Goal: Information Seeking & Learning: Learn about a topic

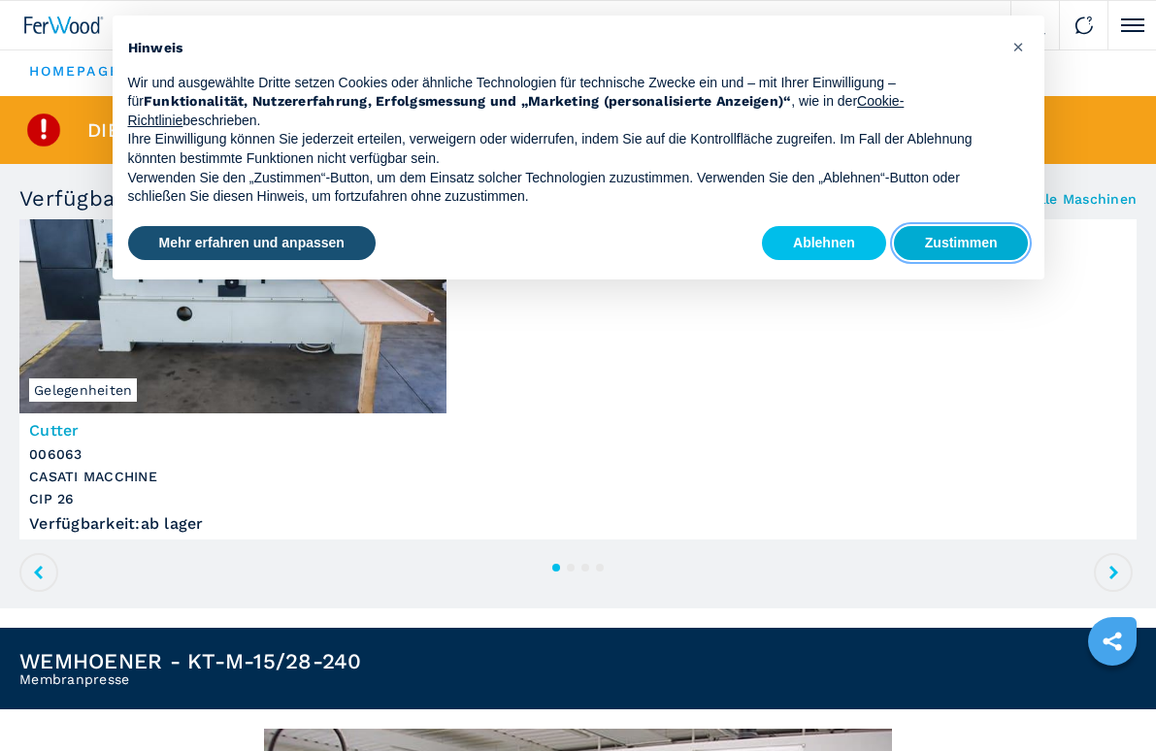
click at [954, 235] on button "Zustimmen" at bounding box center [961, 243] width 135 height 35
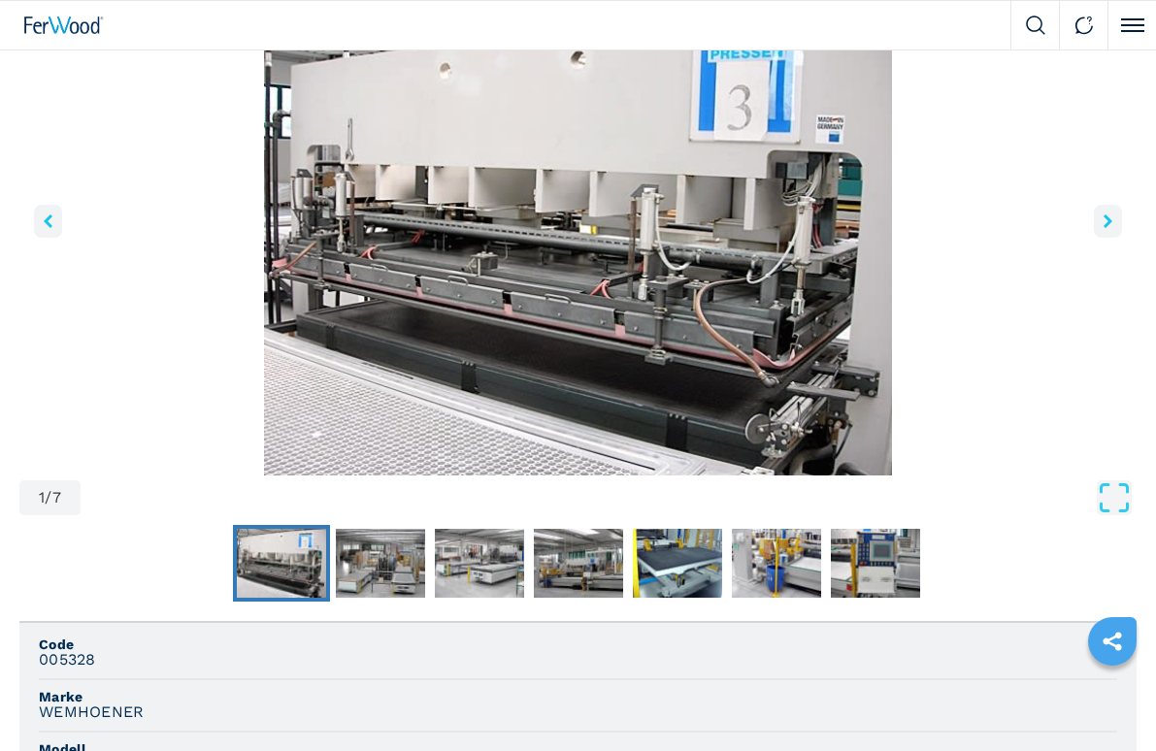
scroll to position [873, 0]
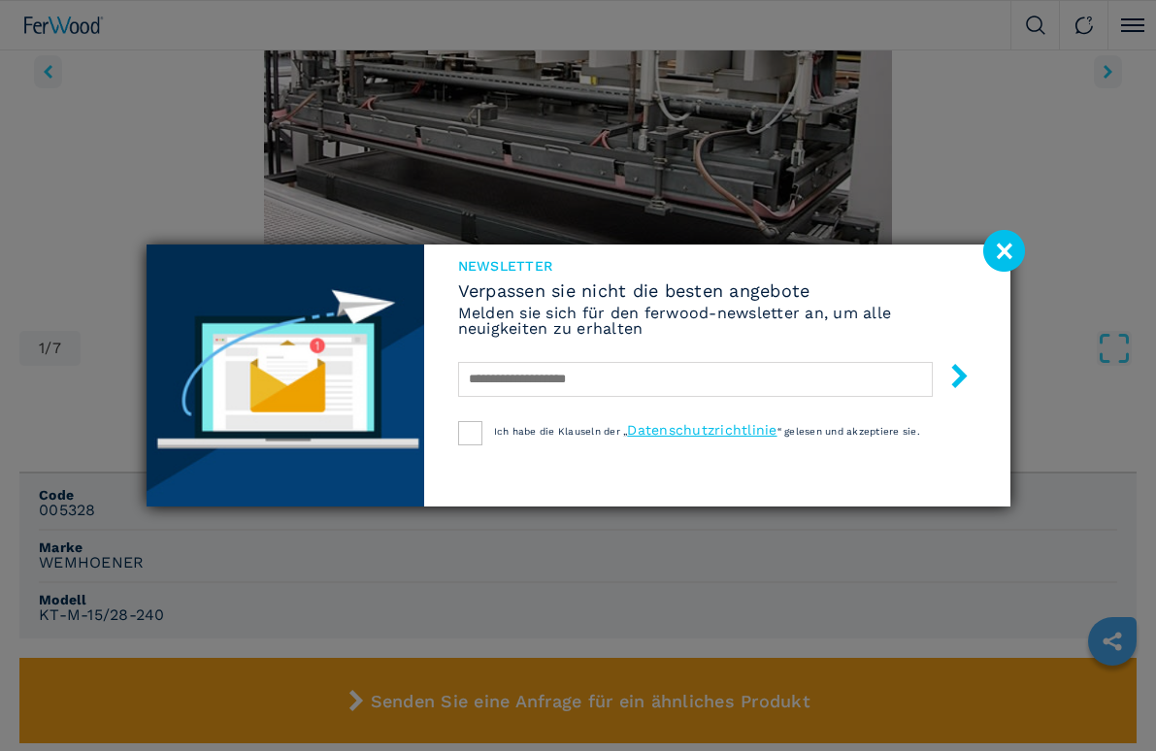
click at [1003, 247] on image at bounding box center [1004, 251] width 42 height 42
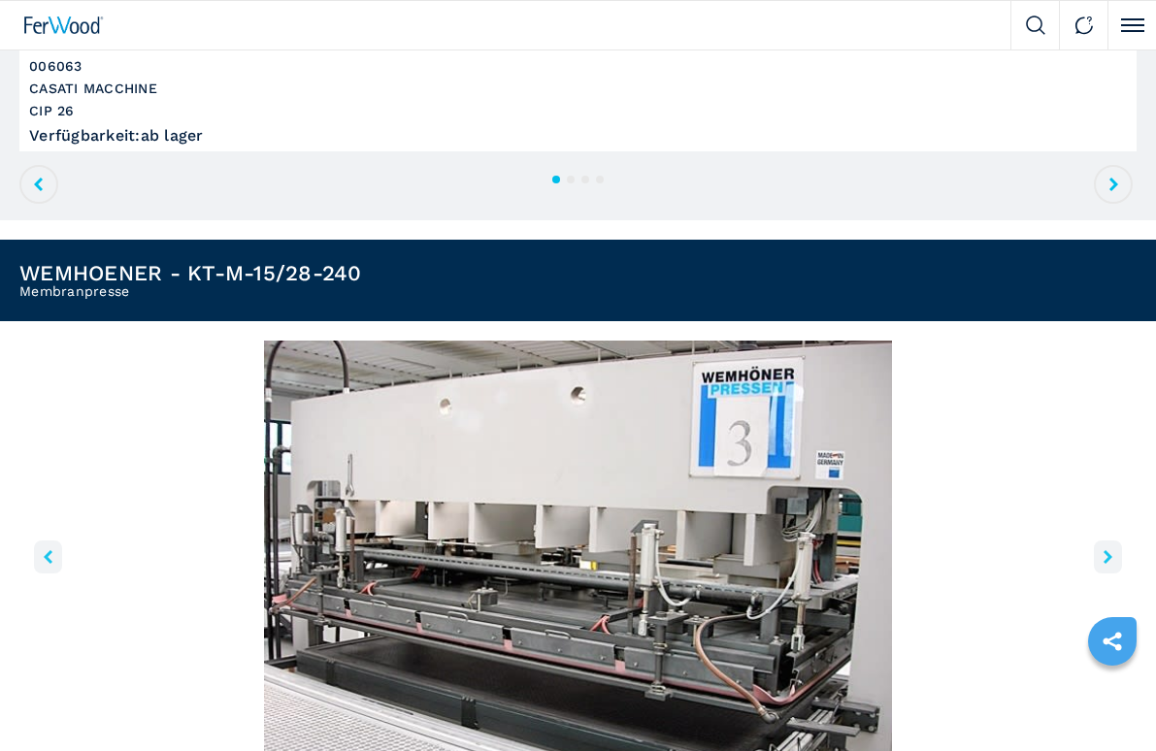
scroll to position [0, 0]
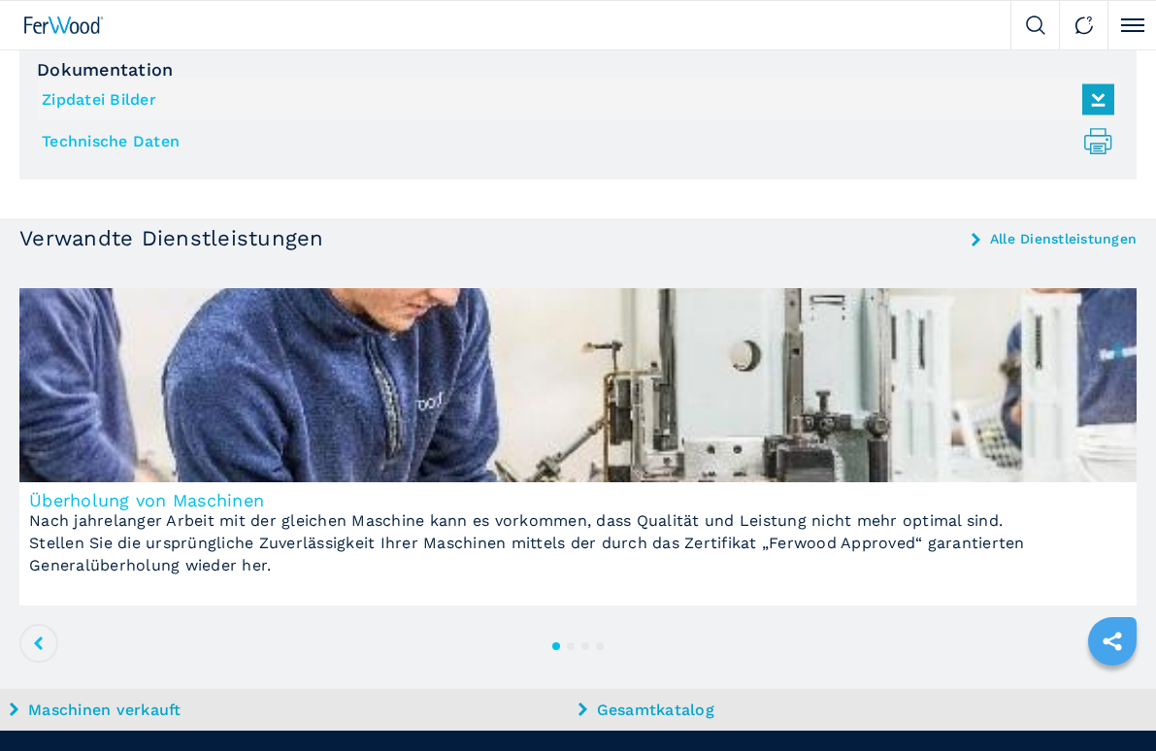
scroll to position [2038, 0]
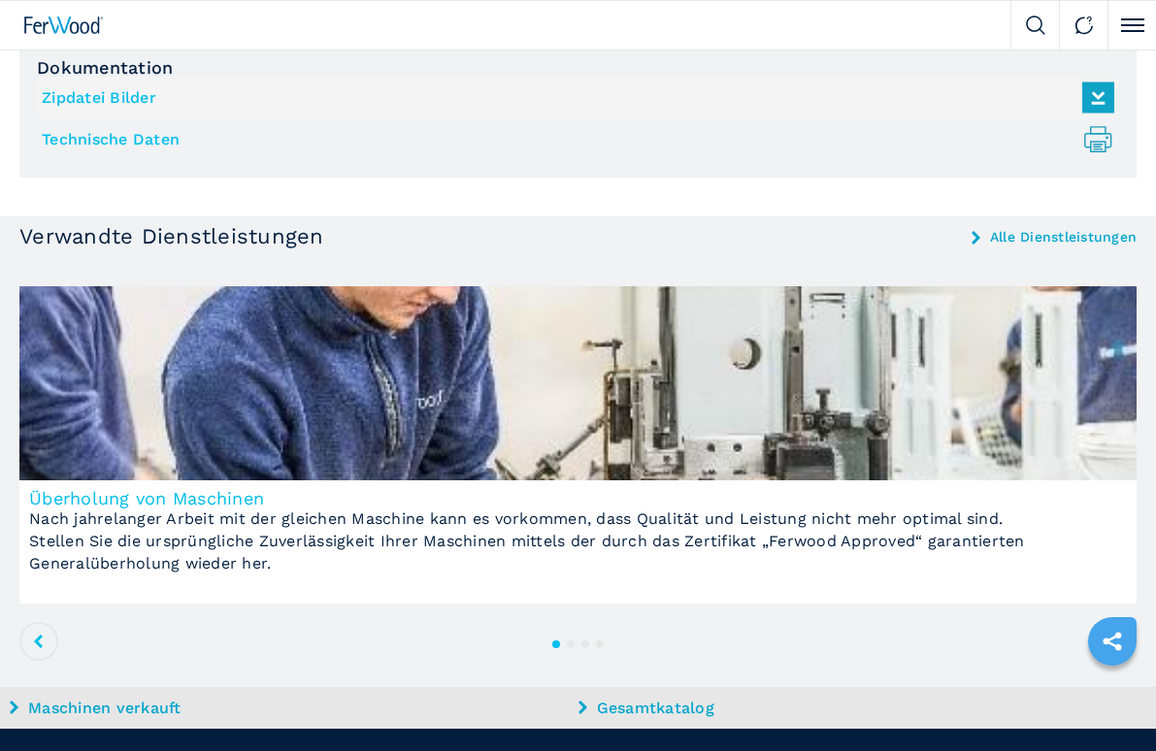
click at [161, 139] on link "Technische Daten .prefix__st0{stroke-linecap:round;stroke-linejoin:round}.prefi…" at bounding box center [573, 139] width 1063 height 32
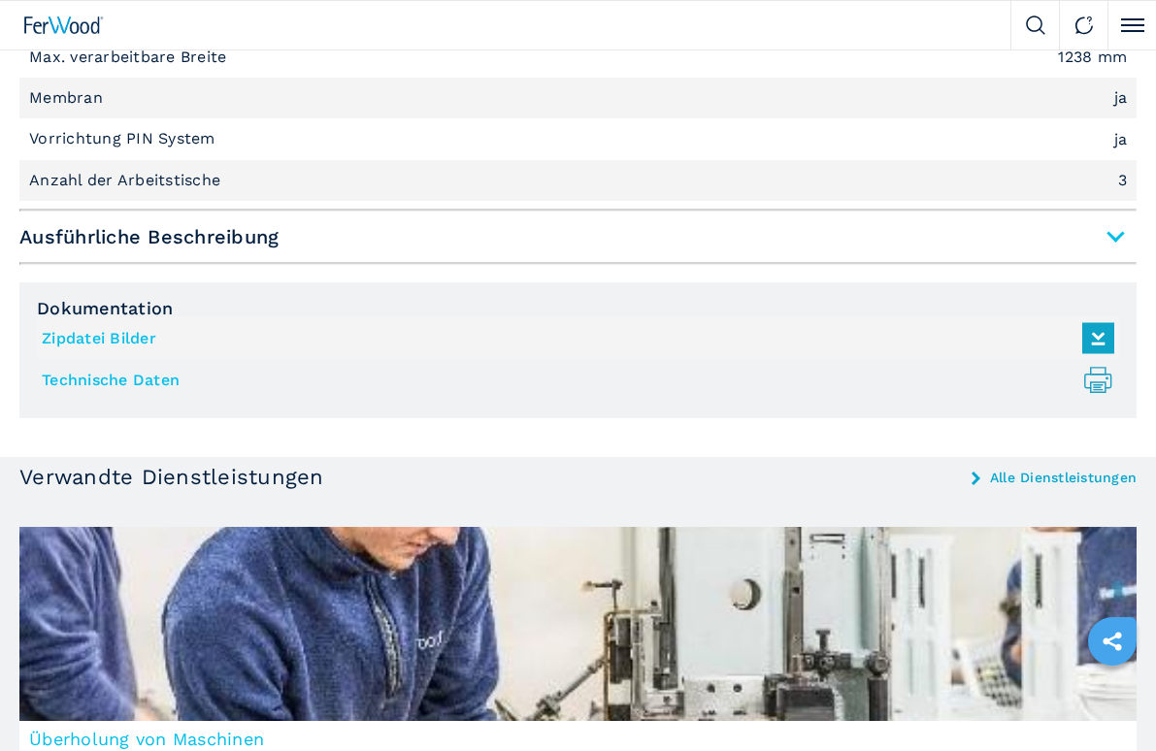
scroll to position [1844, 0]
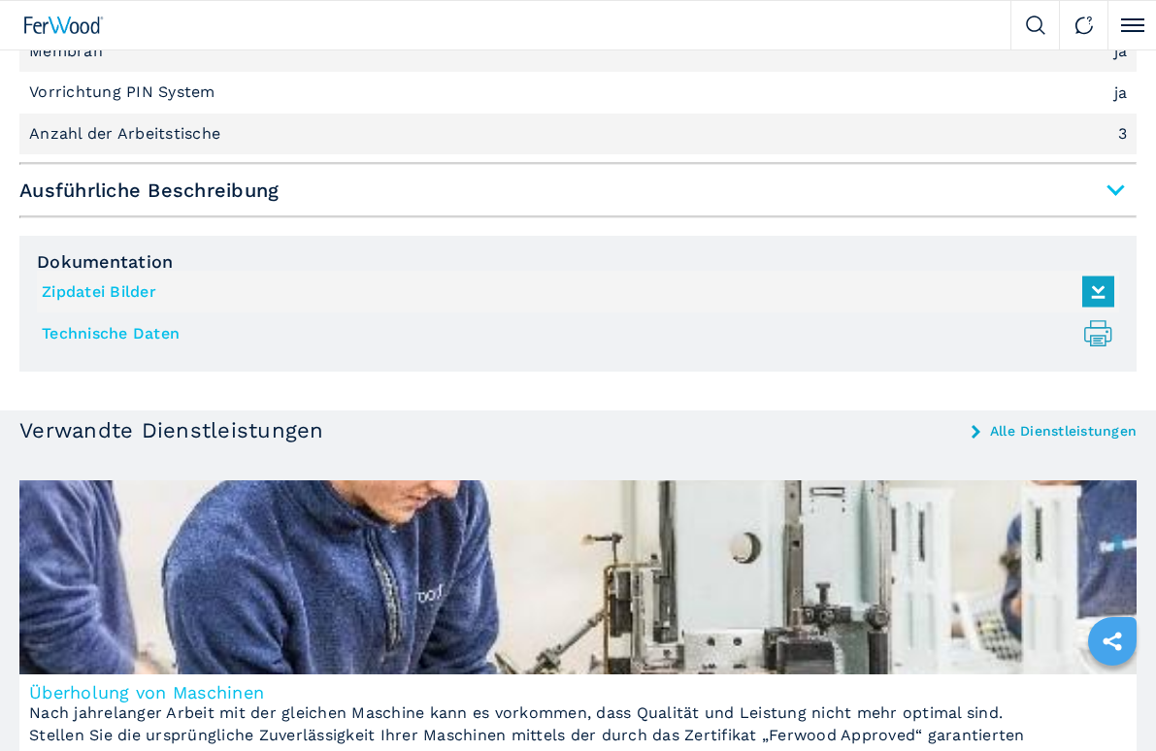
click at [148, 329] on link "Technische Daten .prefix__st0{stroke-linecap:round;stroke-linejoin:round}.prefi…" at bounding box center [573, 333] width 1063 height 32
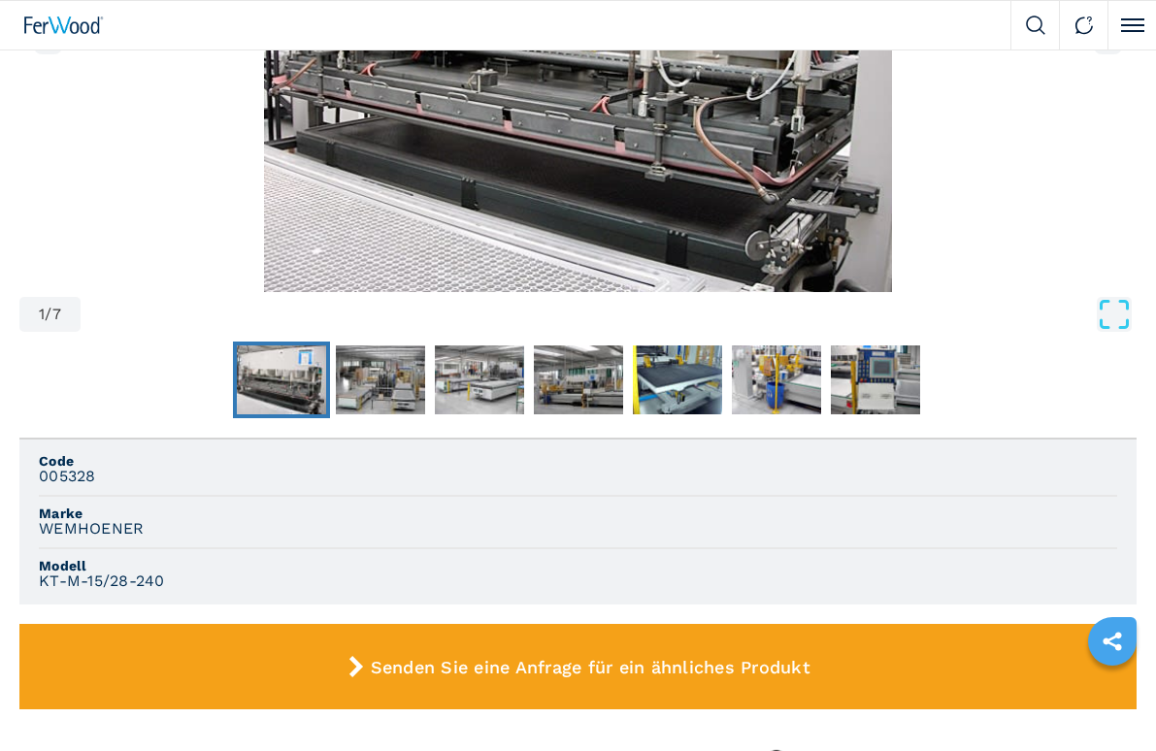
scroll to position [873, 0]
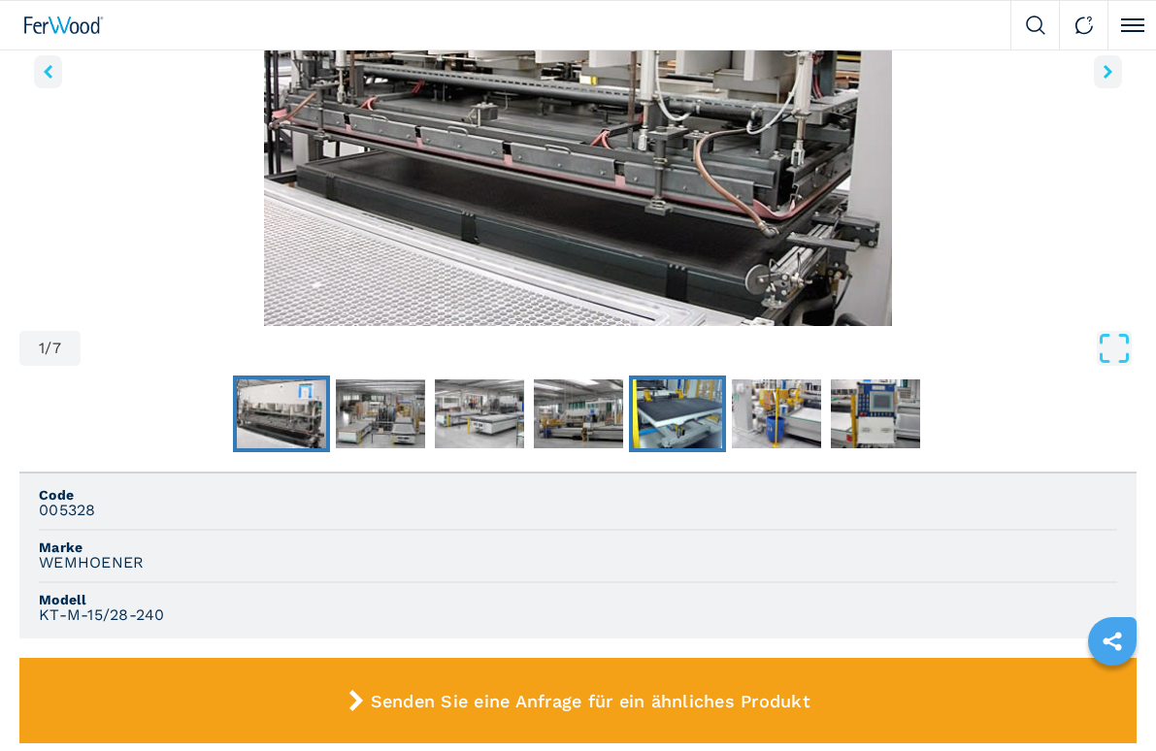
click at [662, 405] on img "Go to Slide 5" at bounding box center [677, 414] width 89 height 70
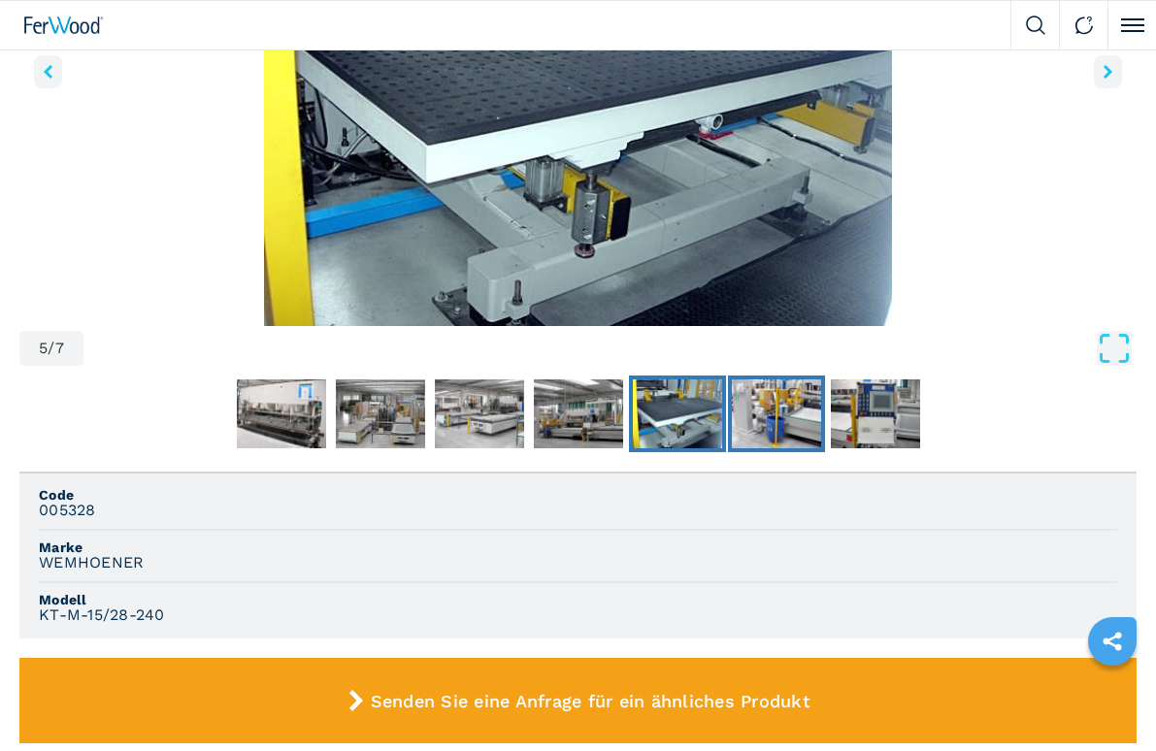
click at [761, 411] on img "Go to Slide 6" at bounding box center [776, 414] width 89 height 70
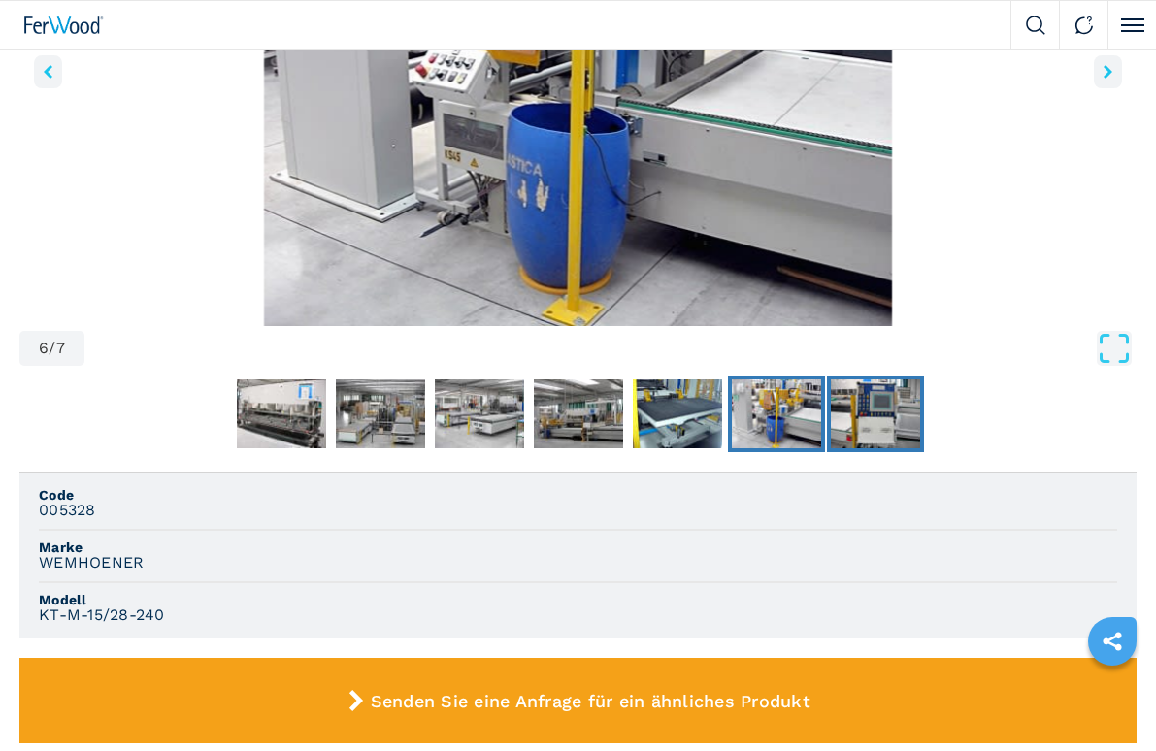
click at [863, 417] on img "Go to Slide 7" at bounding box center [875, 414] width 89 height 70
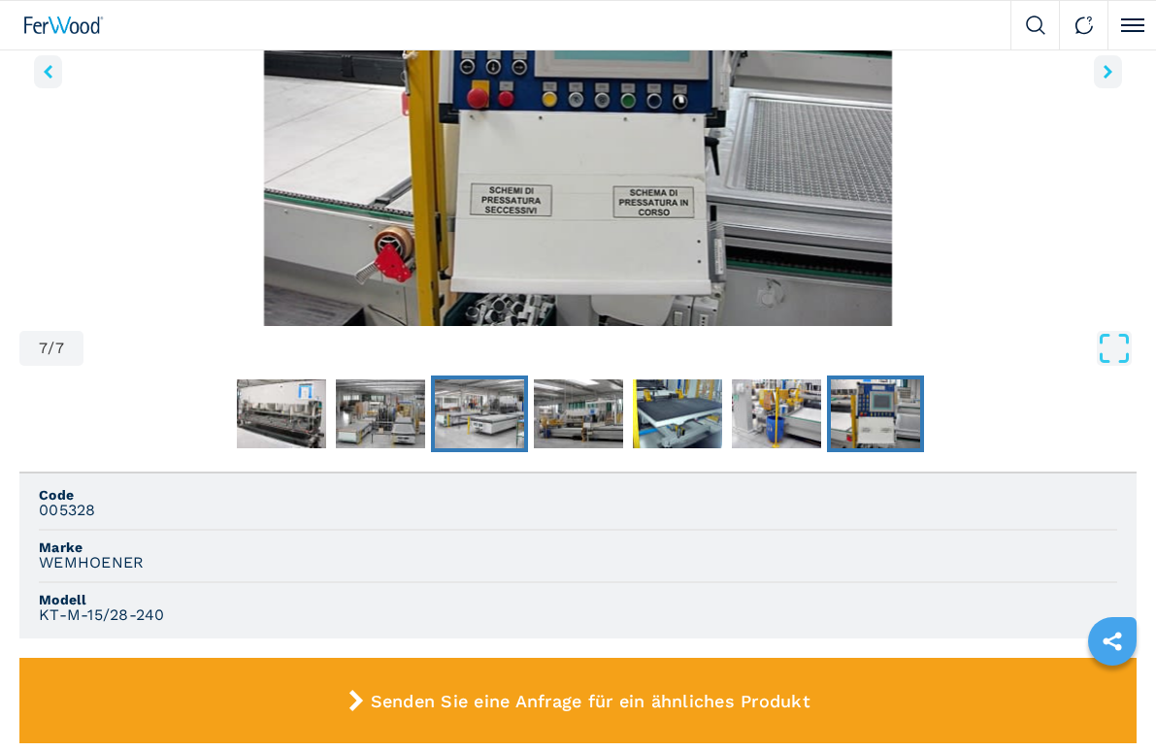
click at [484, 407] on img "Go to Slide 3" at bounding box center [479, 414] width 89 height 70
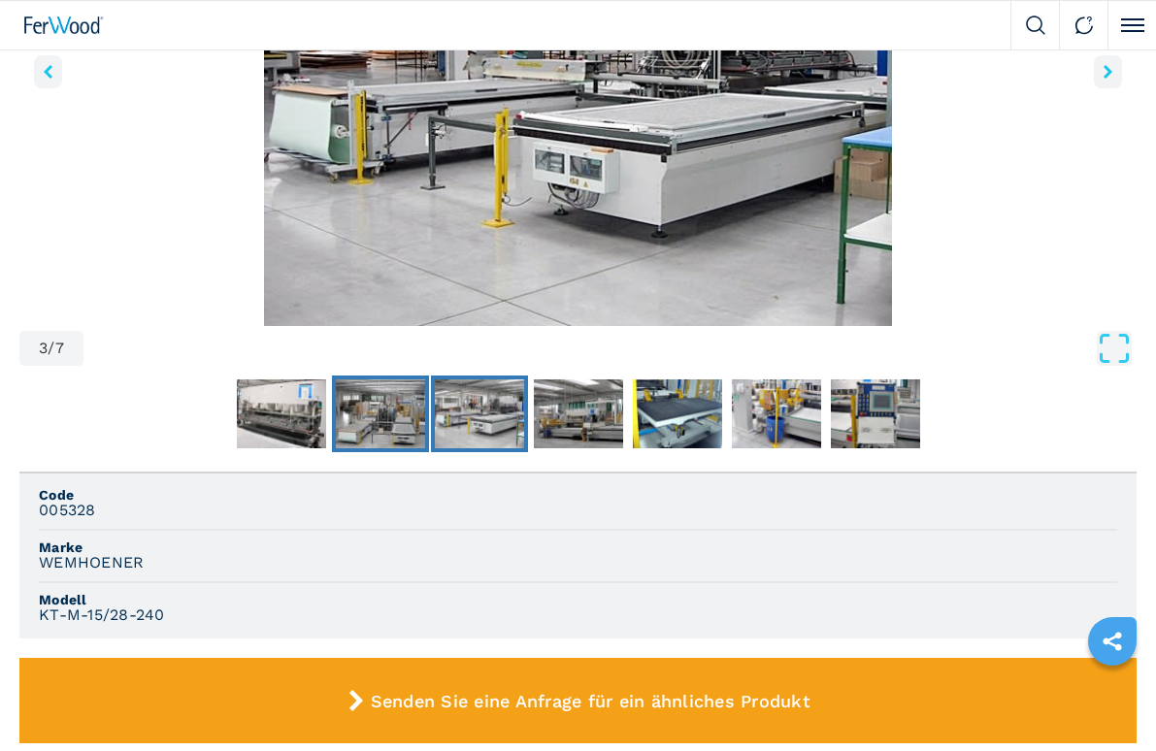
click at [395, 410] on img "Go to Slide 2" at bounding box center [380, 414] width 89 height 70
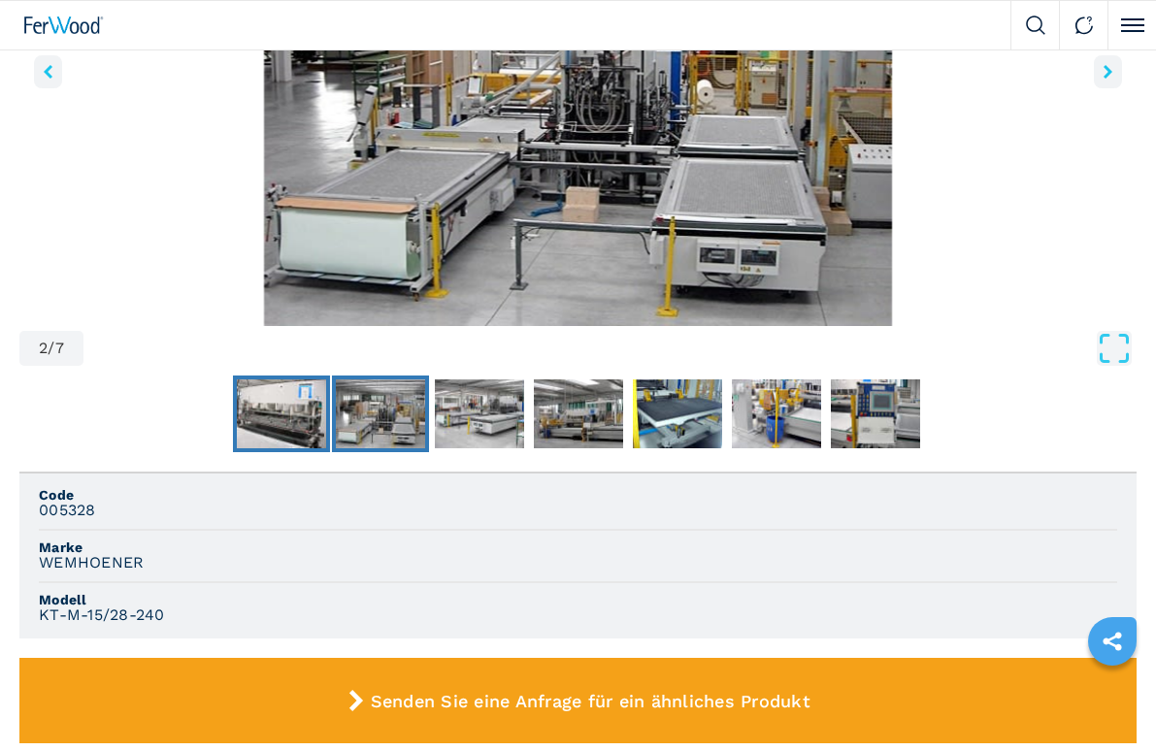
click at [282, 406] on img "Go to Slide 1" at bounding box center [281, 414] width 89 height 70
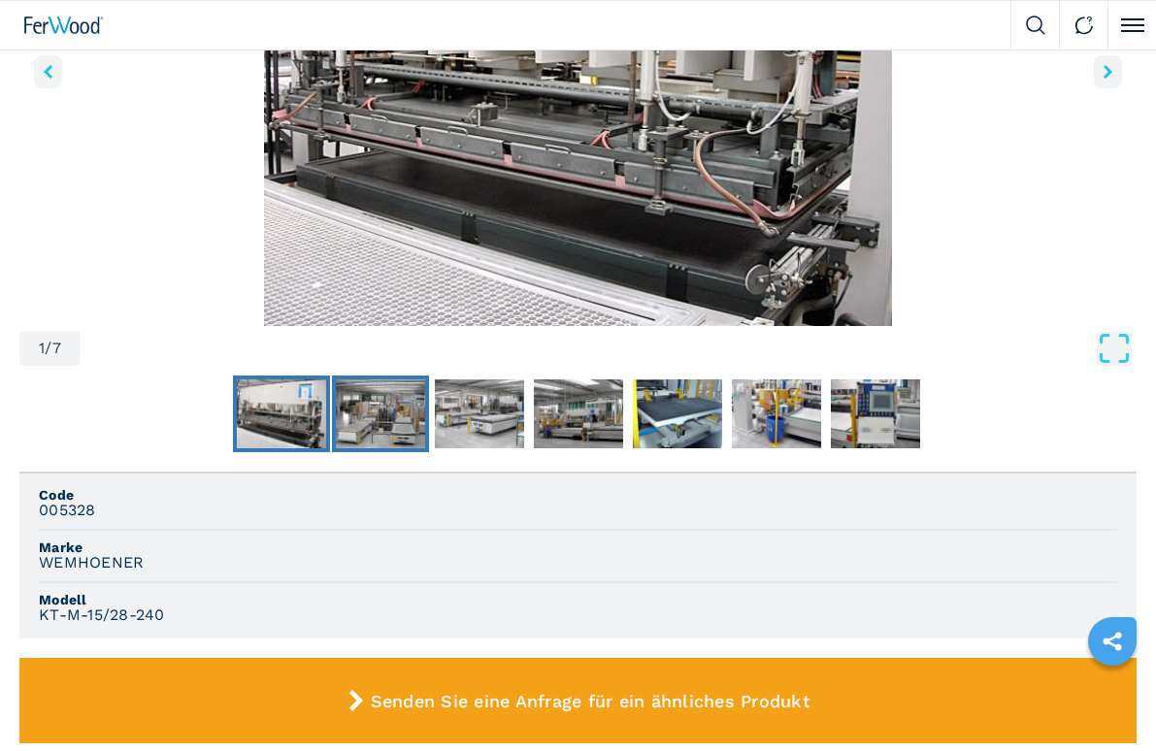
click at [372, 408] on img "Go to Slide 2" at bounding box center [380, 414] width 89 height 70
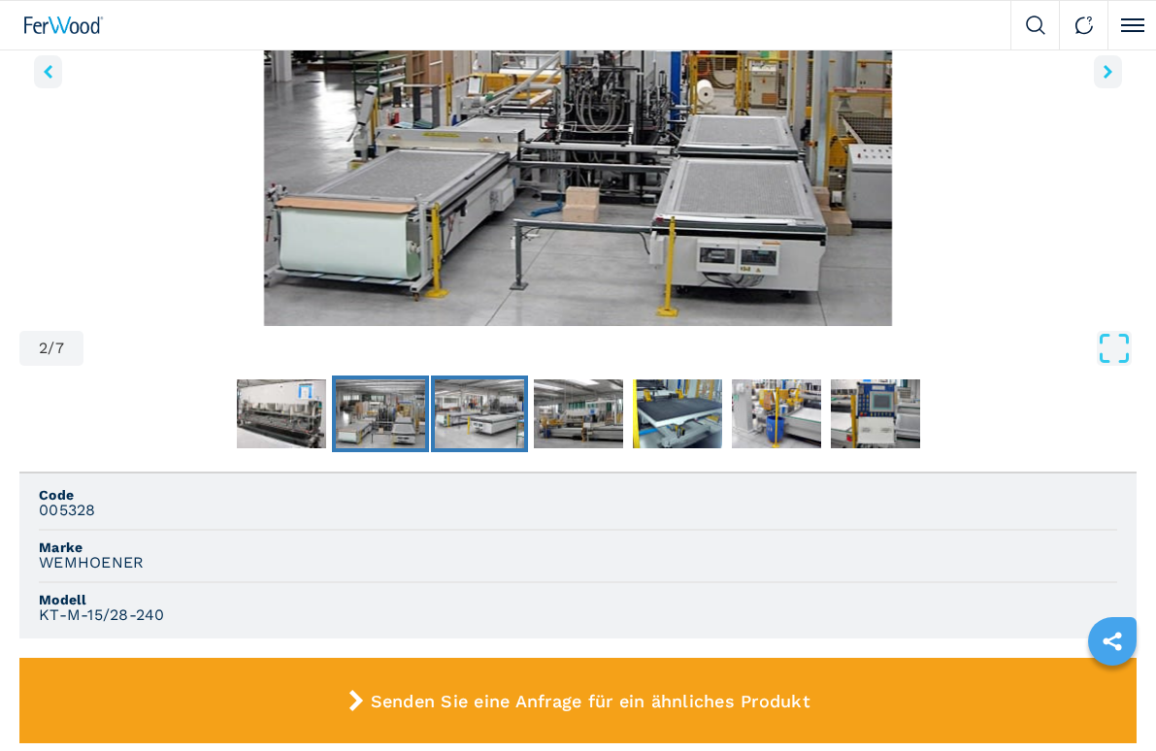
click at [485, 412] on img "Go to Slide 3" at bounding box center [479, 414] width 89 height 70
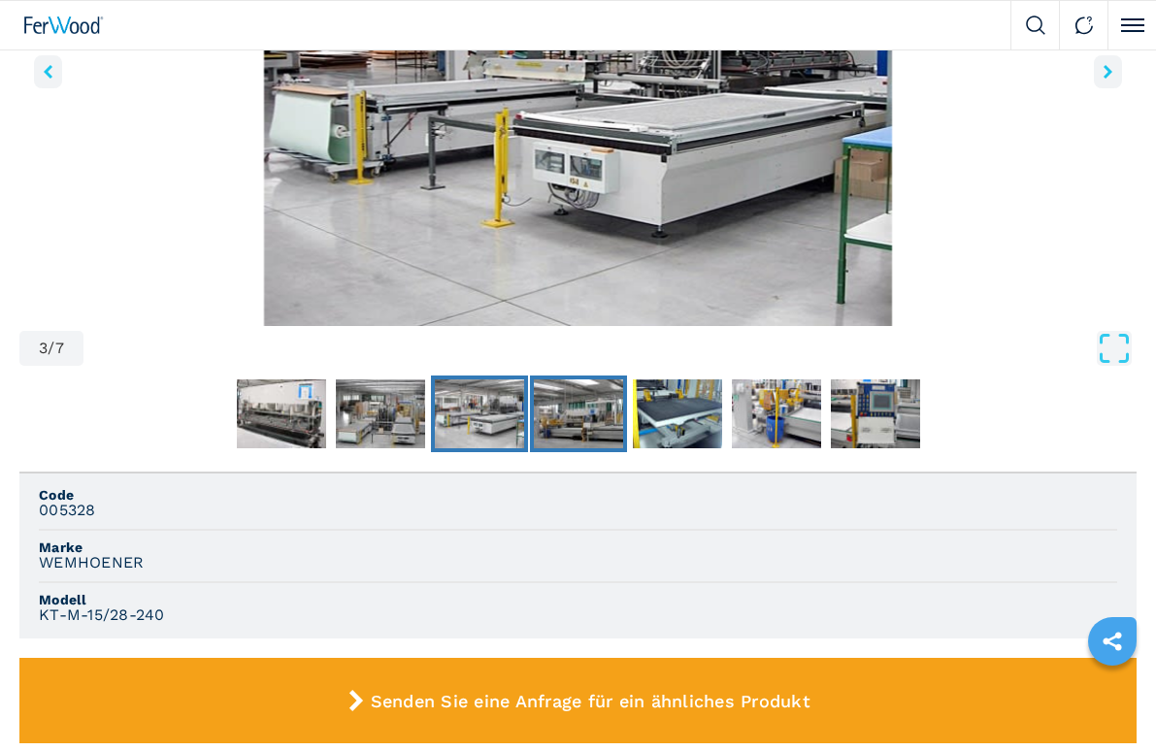
click at [582, 402] on img "Go to Slide 4" at bounding box center [578, 414] width 89 height 70
